Goal: Task Accomplishment & Management: Complete application form

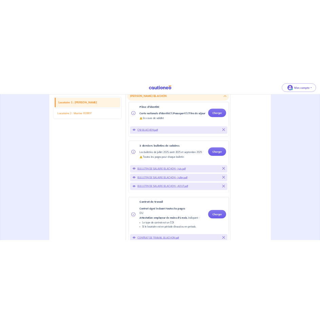
scroll to position [209, 0]
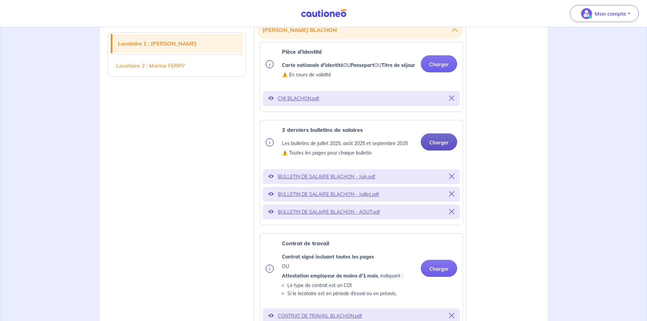
click at [440, 148] on button "Charger" at bounding box center [439, 141] width 36 height 17
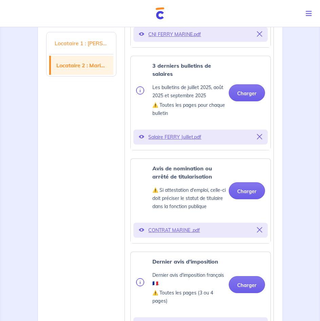
scroll to position [1093, 0]
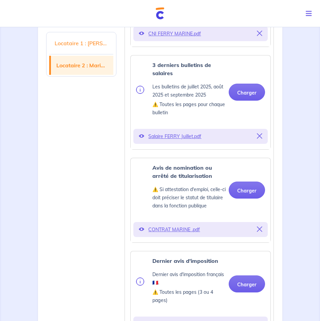
click at [261, 226] on icon at bounding box center [259, 228] width 5 height 5
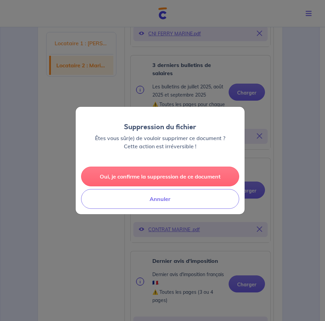
click at [222, 177] on button "Oui, je confirme la suppression de ce document" at bounding box center [160, 176] width 158 height 20
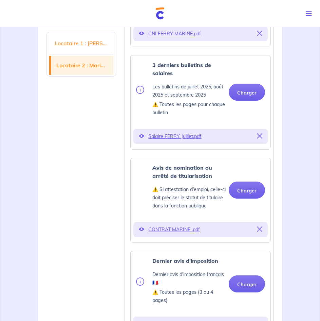
click at [255, 184] on div "Avis de nomination ou arrêté de titularisation ⚠️ Si attestation d'emploi, cell…" at bounding box center [200, 187] width 129 height 48
click at [256, 181] on button "Charger" at bounding box center [247, 189] width 36 height 17
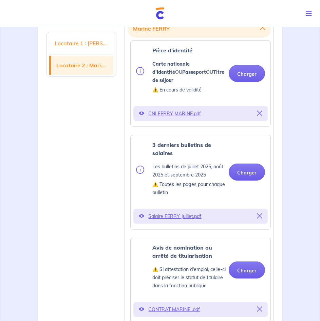
scroll to position [1011, 0]
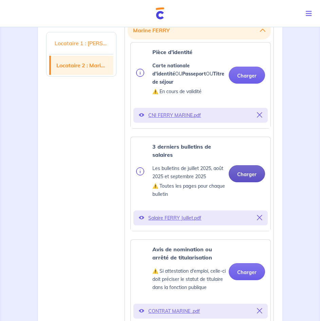
click at [254, 165] on button "Charger" at bounding box center [247, 173] width 36 height 17
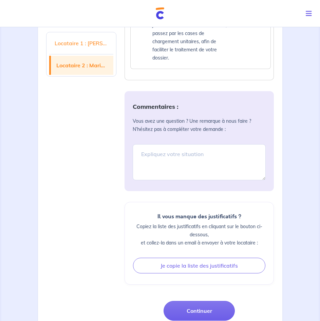
scroll to position [1703, 0]
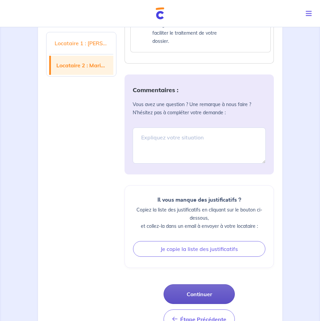
click at [222, 284] on button "Continuer" at bounding box center [199, 294] width 71 height 20
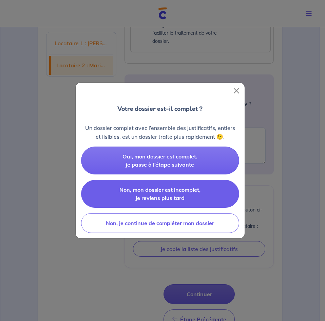
click at [208, 194] on button "Non, mon dossier est incomplet, je reviens plus tard" at bounding box center [160, 194] width 158 height 28
